Goal: Find specific page/section: Find specific page/section

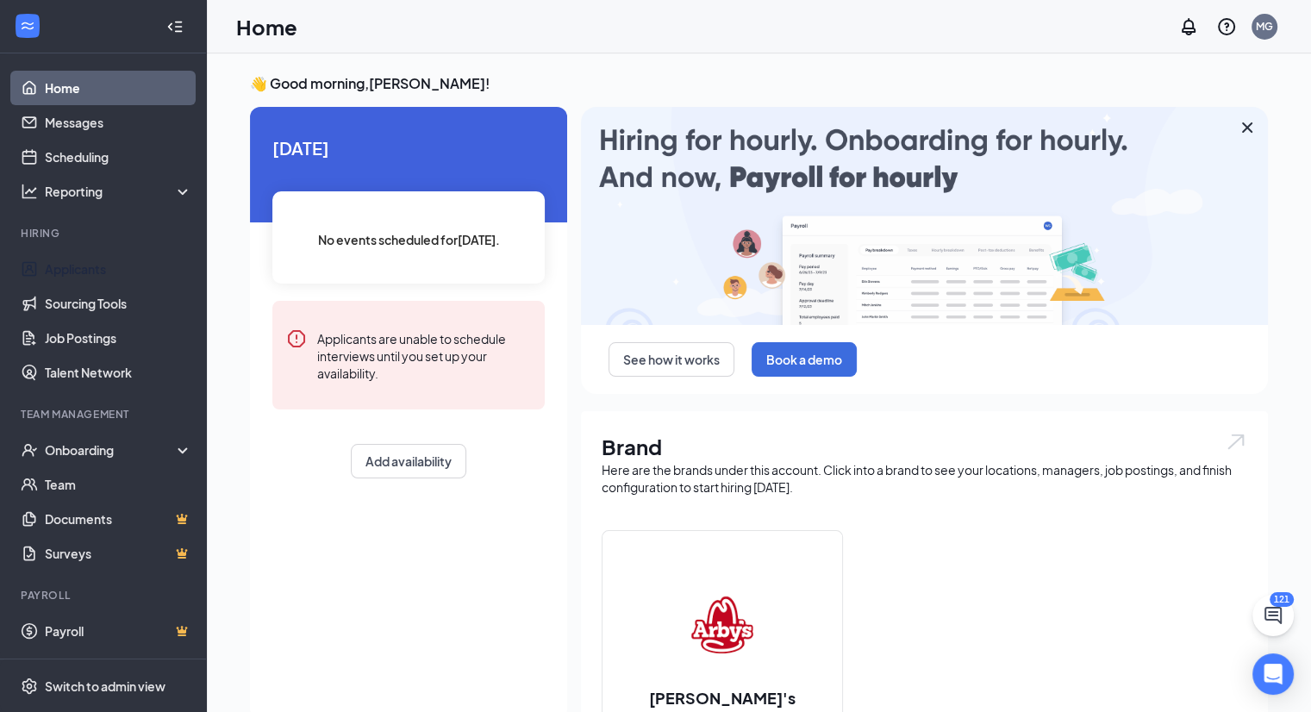
click at [76, 267] on link "Applicants" at bounding box center [118, 269] width 147 height 34
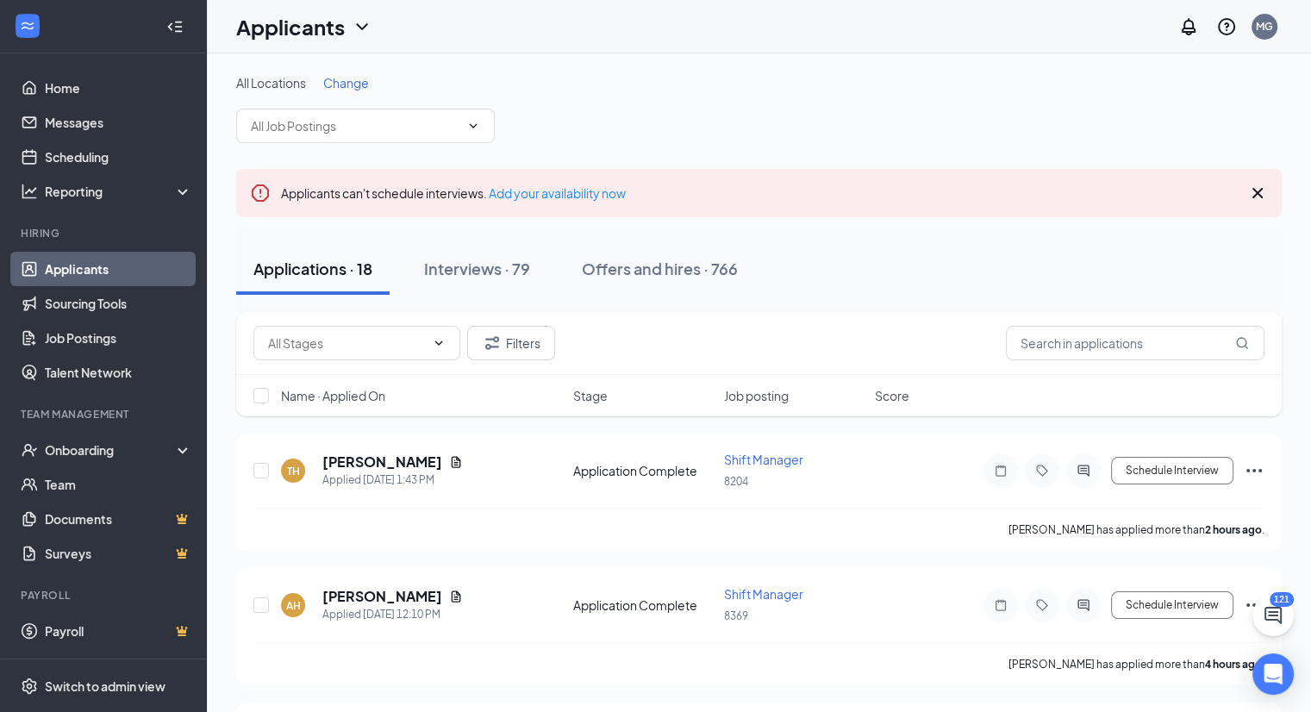
click at [624, 270] on div "Offers and hires · 766" at bounding box center [660, 269] width 156 height 22
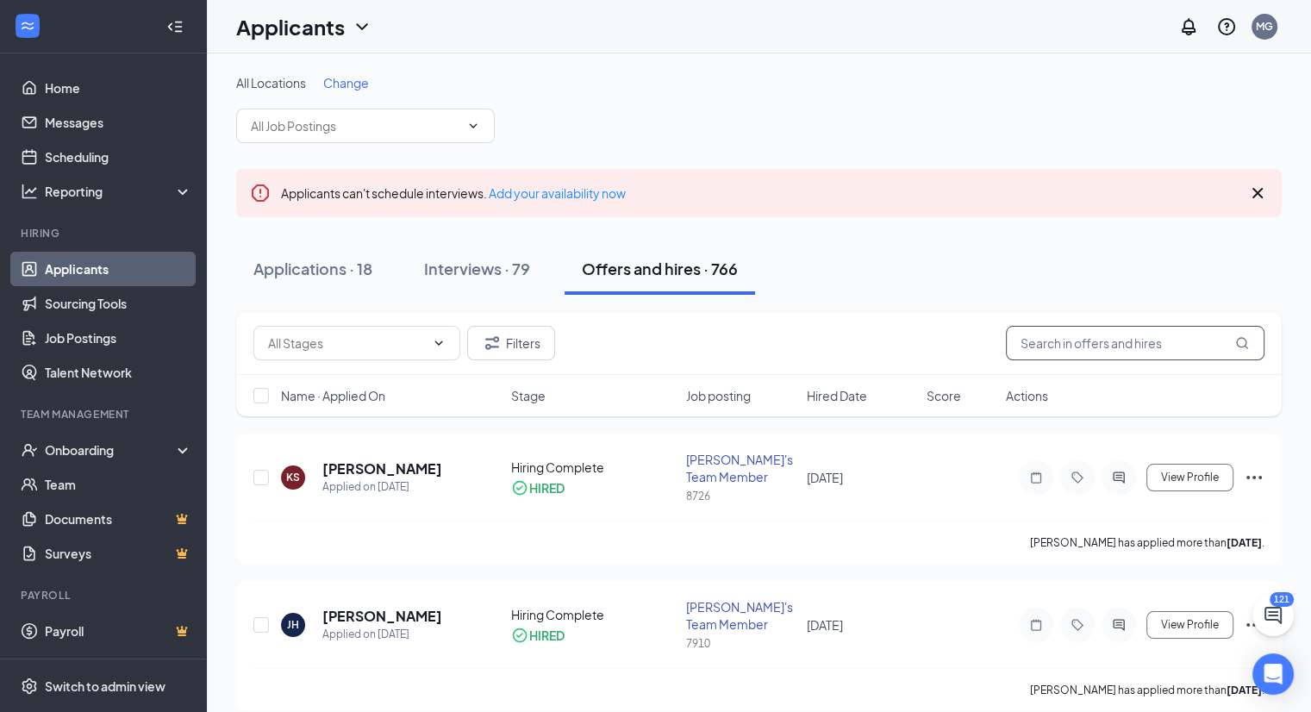
click at [1072, 342] on input "text" at bounding box center [1135, 343] width 259 height 34
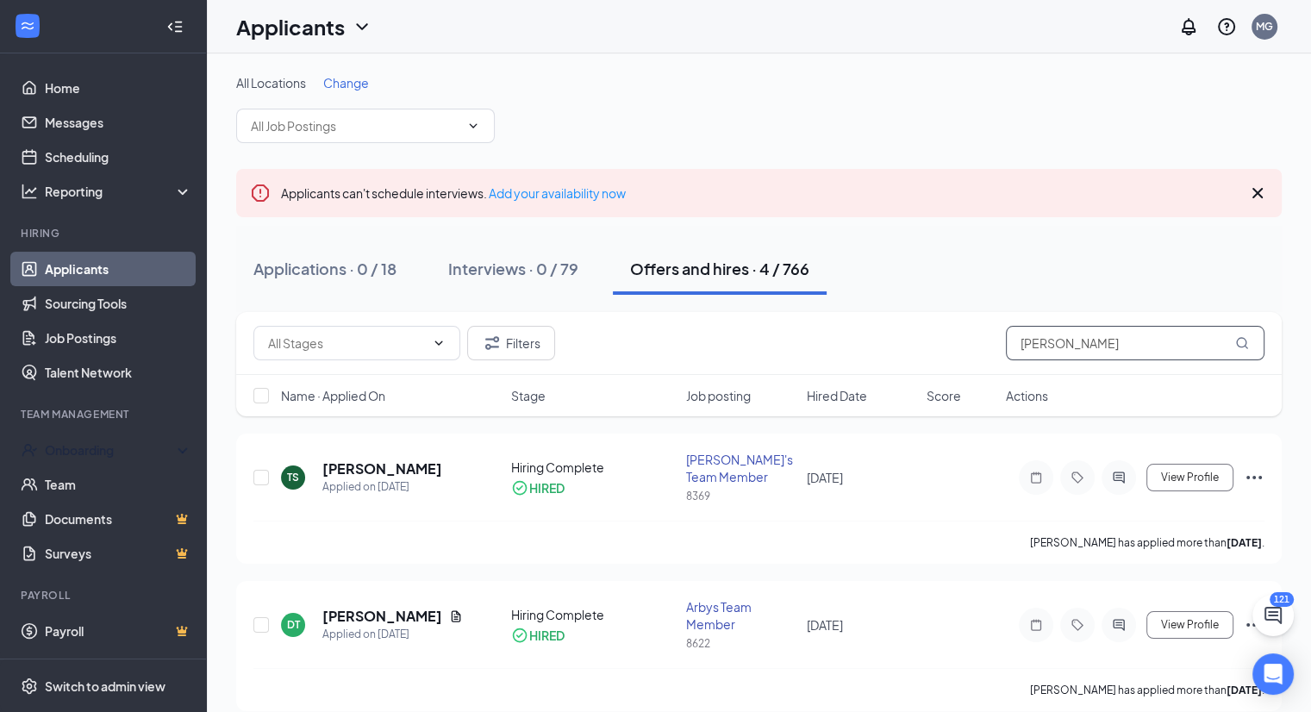
type input "[PERSON_NAME]"
click at [64, 445] on div "Onboarding" at bounding box center [111, 449] width 133 height 17
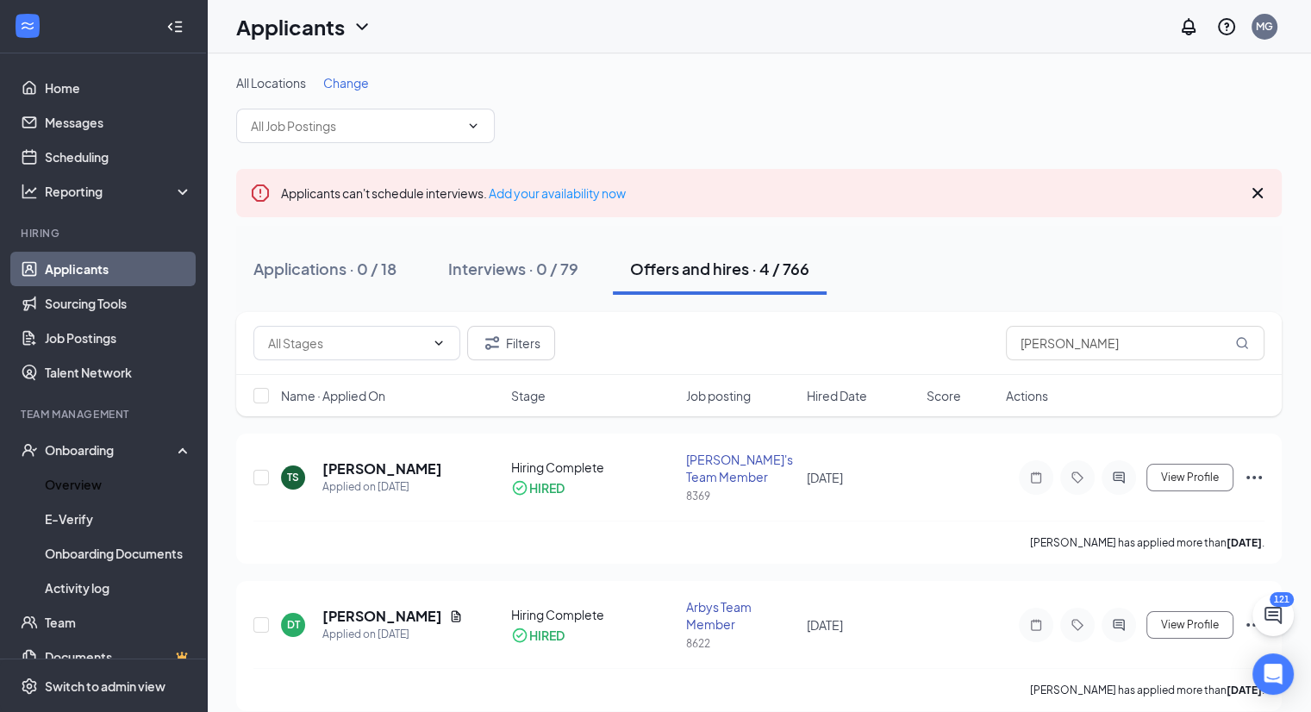
click at [72, 478] on link "Overview" at bounding box center [118, 484] width 147 height 34
